Goal: Information Seeking & Learning: Learn about a topic

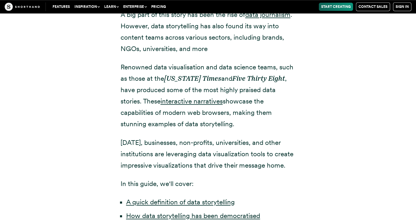
scroll to position [350, 0]
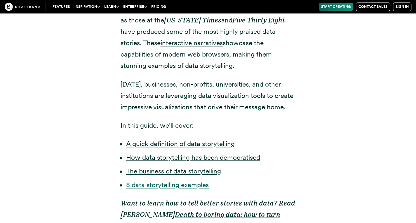
click at [185, 185] on link "8 data storytelling examples" at bounding box center [167, 185] width 83 height 8
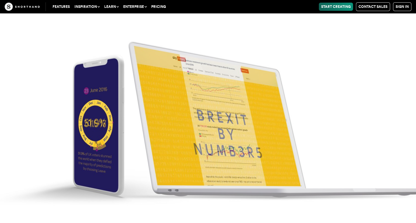
scroll to position [2480, 0]
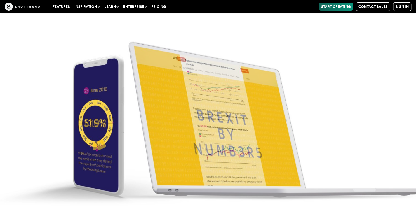
click at [236, 141] on img at bounding box center [208, 111] width 416 height 223
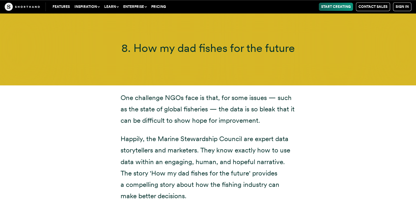
scroll to position [6562, 0]
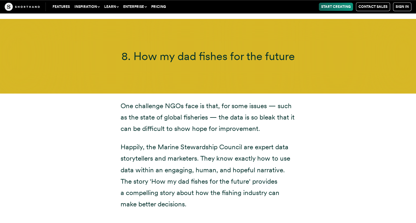
click at [193, 142] on p "Happily, the Marine Stewardship Council are expert data storytellers and market…" at bounding box center [208, 176] width 175 height 69
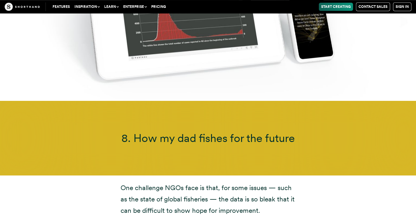
scroll to position [6475, 0]
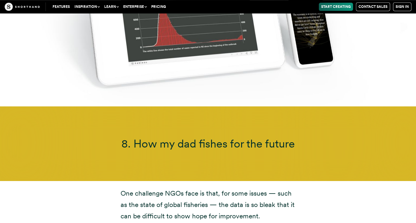
click at [200, 137] on span "8. How my dad fishes for the future" at bounding box center [207, 143] width 173 height 13
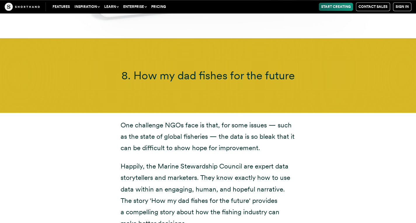
scroll to position [6562, 0]
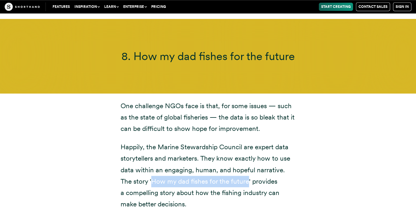
drag, startPoint x: 156, startPoint y: 139, endPoint x: 248, endPoint y: 142, distance: 91.7
click at [248, 142] on p "Happily, the Marine Stewardship Council are expert data storytellers and market…" at bounding box center [208, 176] width 175 height 69
copy p "How my dad fishes for the future"
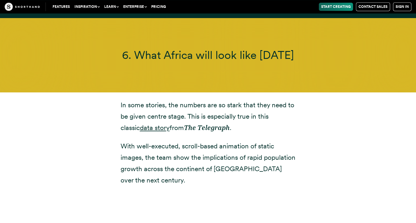
scroll to position [5220, 0]
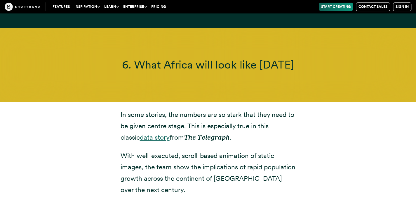
click at [140, 133] on link "data story" at bounding box center [155, 137] width 30 height 8
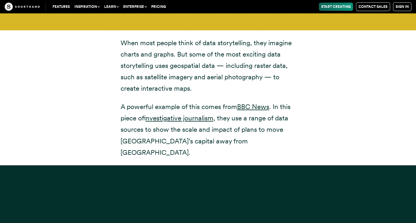
scroll to position [4841, 0]
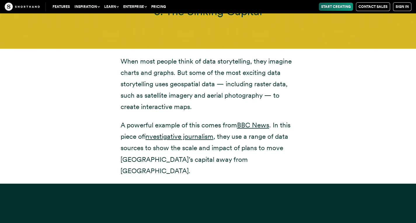
drag, startPoint x: 187, startPoint y: 114, endPoint x: 175, endPoint y: 126, distance: 16.7
click at [175, 126] on p "A powerful example of this comes from BBC News . In this piece of investigative…" at bounding box center [208, 148] width 175 height 57
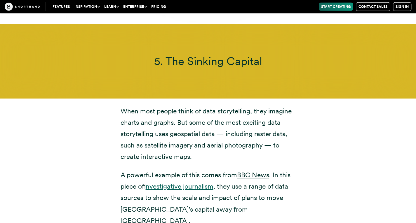
scroll to position [4782, 0]
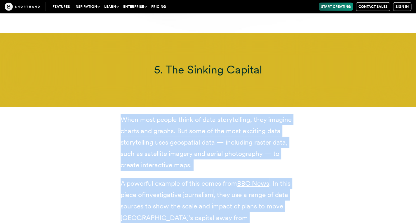
drag, startPoint x: 238, startPoint y: 199, endPoint x: 121, endPoint y: 96, distance: 155.7
click at [121, 114] on div "When most people think of data storytelling, they imagine charts and graphs. Bu…" at bounding box center [208, 174] width 175 height 121
copy div "When most people think of data storytelling, they imagine charts and graphs. Bu…"
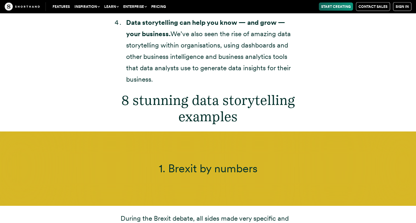
scroll to position [1981, 0]
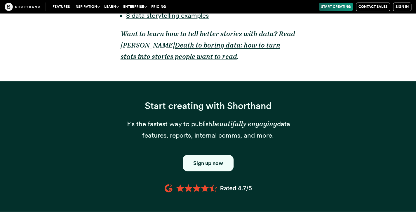
scroll to position [350, 0]
